Goal: Book appointment/travel/reservation

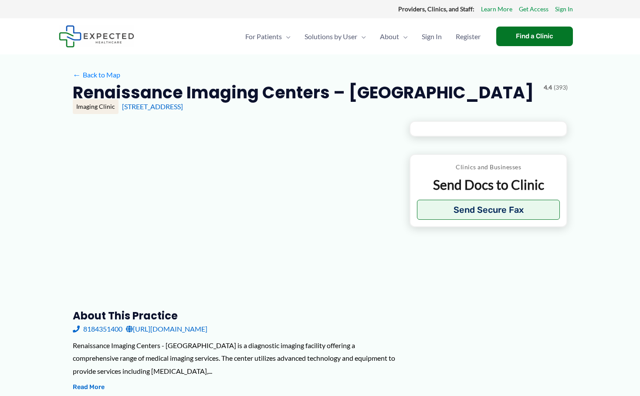
type input "**********"
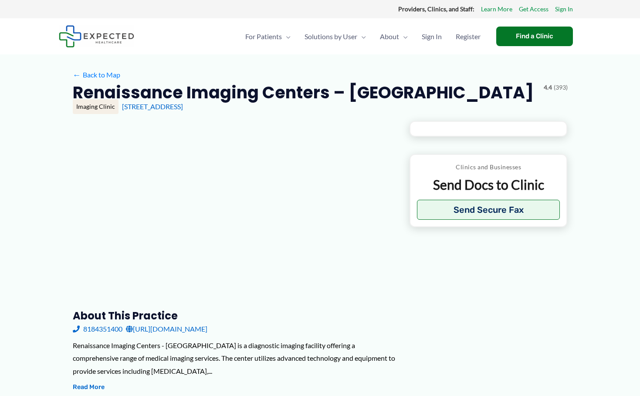
type input "**********"
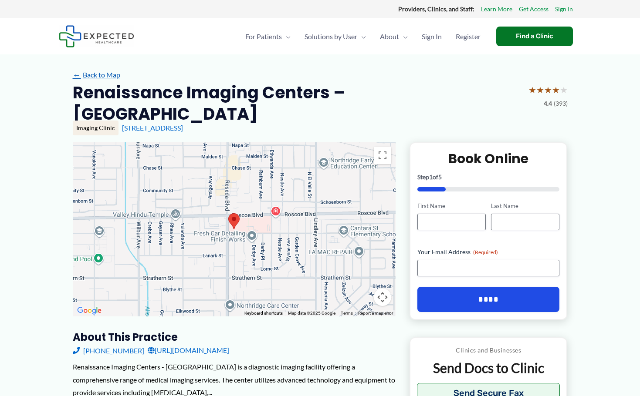
click at [99, 81] on link "← Back to Map" at bounding box center [96, 74] width 47 height 13
